Goal: Information Seeking & Learning: Learn about a topic

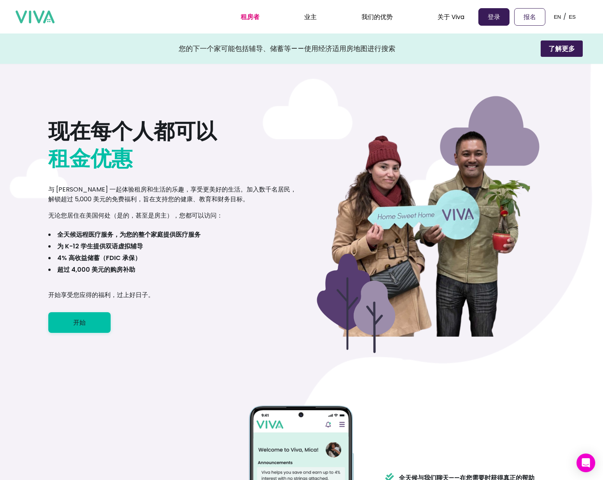
click at [191, 26] on div "租房者 业主 我们的优势 远程医疗 主队 经济适用房地图 关于 Viva 我们的使命 我们的团队 职业发展 常见问题解答 博客 登录 报名 EN / ES" at bounding box center [302, 16] width 572 height 33
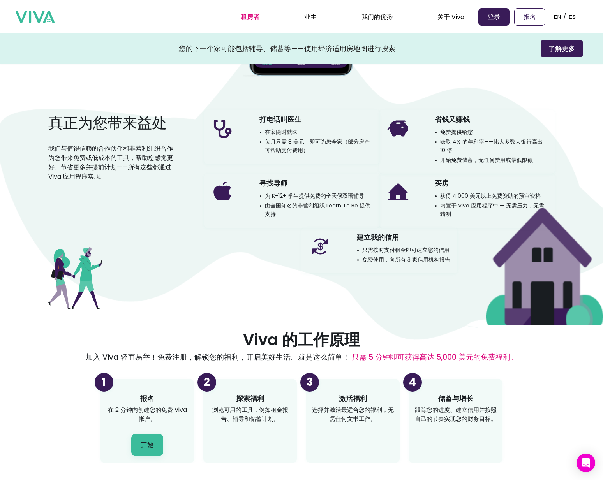
scroll to position [550, 0]
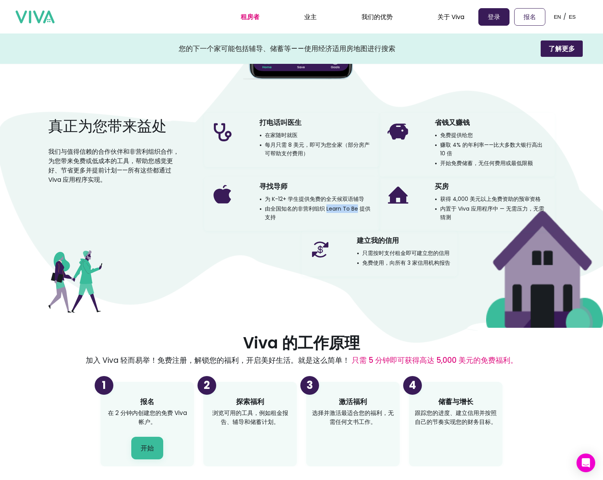
drag, startPoint x: 326, startPoint y: 209, endPoint x: 356, endPoint y: 211, distance: 29.6
click at [356, 211] on font "由全国知名的非营利组织 Learn To Be 提供支持" at bounding box center [318, 213] width 106 height 16
copy font "Learn To Be"
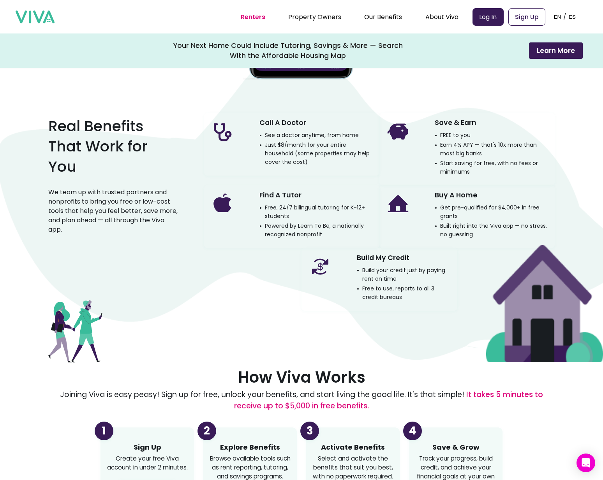
click at [250, 133] on div "Call A Doctor See a doctor anytime, from home Just $8/month for your entire hou…" at bounding box center [291, 144] width 175 height 63
drag, startPoint x: 259, startPoint y: 123, endPoint x: 310, endPoint y: 123, distance: 51.0
click at [310, 123] on div "Call A Doctor See a doctor anytime, from home Just $8/month for your entire hou…" at bounding box center [316, 141] width 114 height 50
copy h3 "Call A Doctor"
click at [286, 169] on div "Call A Doctor See a doctor anytime, from home Just $8/month for your entire hou…" at bounding box center [291, 144] width 175 height 63
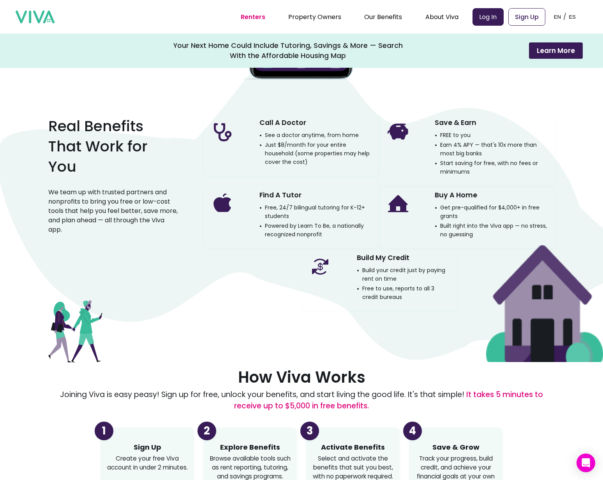
click at [341, 125] on div "Call A Doctor See a doctor anytime, from home Just $8/month for your entire hou…" at bounding box center [316, 141] width 114 height 50
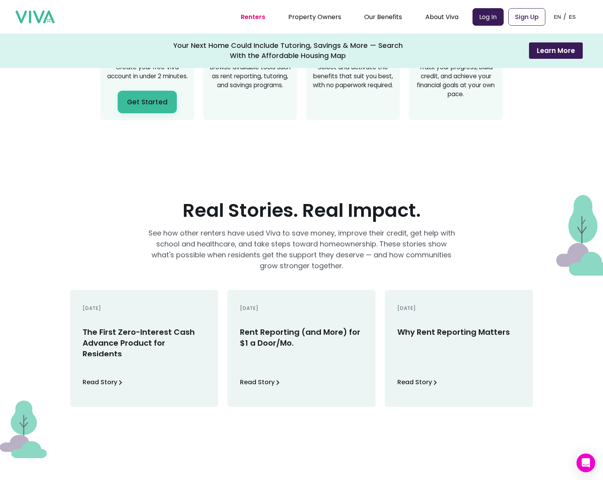
scroll to position [925, 0]
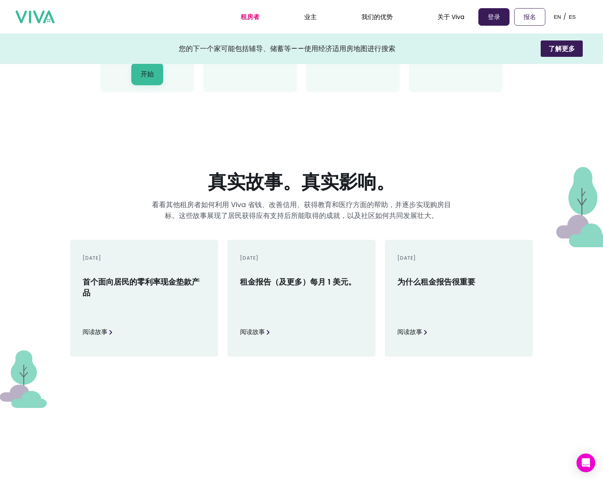
click at [298, 131] on section "真实故事。真实影响。 看看其他租房者如何利用 Viva 省钱、改善信用、获得教育和医疗方面的帮助，并逐步实现购房目标。这些故事展现了居民获得应有支持后所能取得…" at bounding box center [301, 259] width 603 height 285
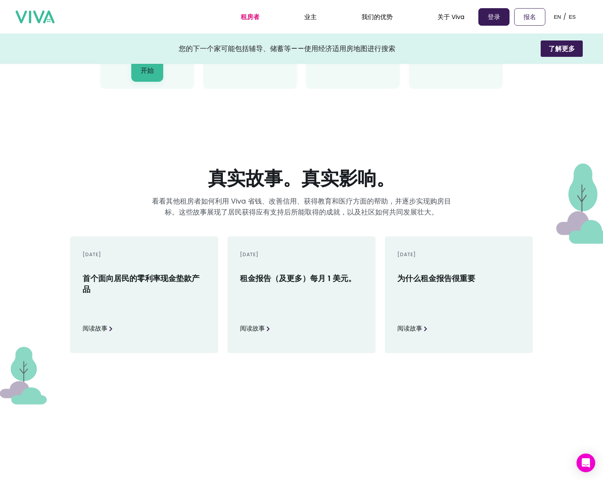
click at [306, 295] on h3 "租金报告（及更多）每月 1 美元。" at bounding box center [298, 288] width 116 height 30
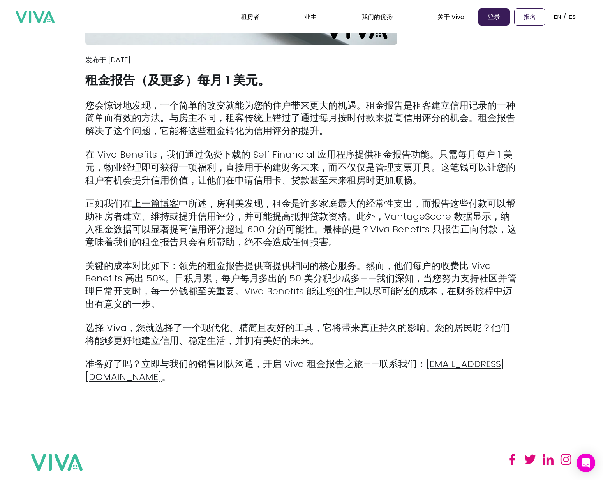
scroll to position [197, 0]
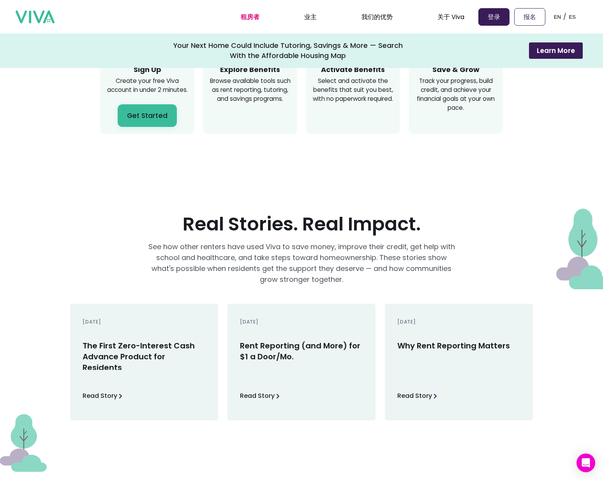
scroll to position [911, 0]
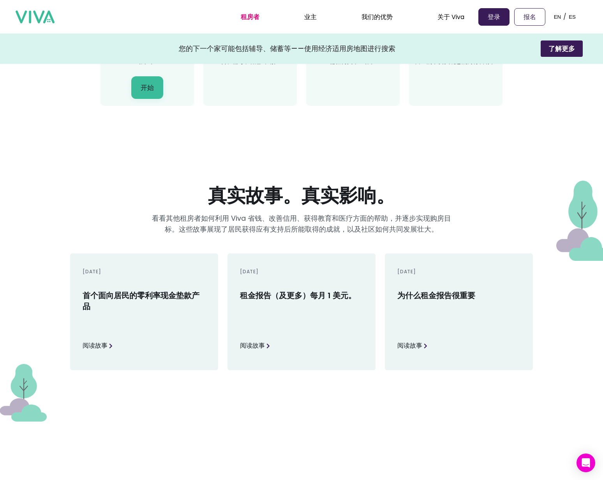
click at [456, 296] on font "为什么租金报告很重要" at bounding box center [436, 295] width 78 height 11
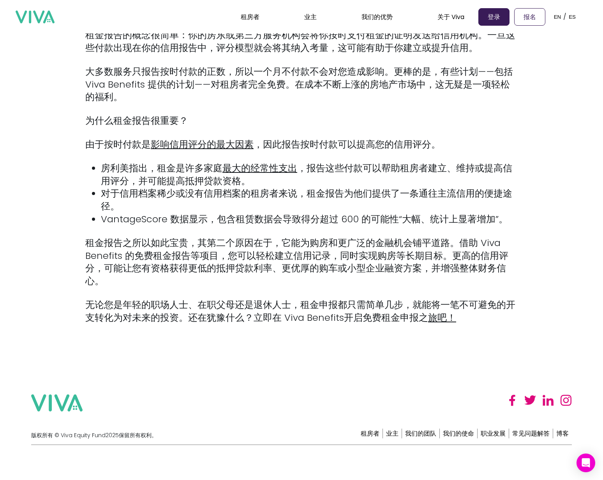
scroll to position [393, 0]
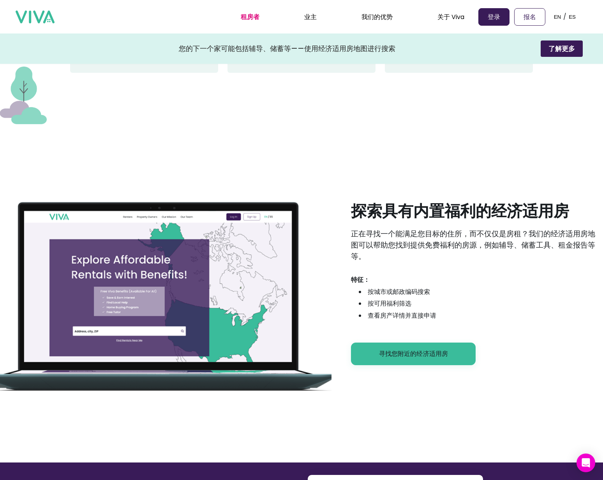
scroll to position [1234, 0]
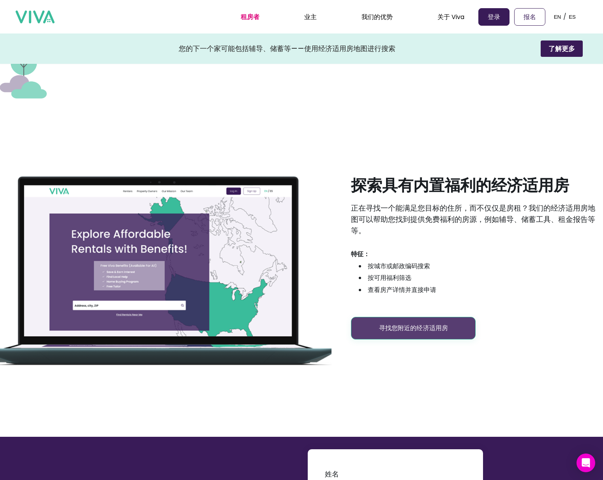
click at [408, 328] on font "寻找您附近的经济适用房" at bounding box center [413, 328] width 69 height 9
